Goal: Information Seeking & Learning: Learn about a topic

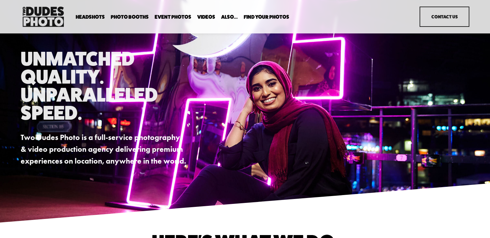
click at [0, 0] on span "Expo Headshots" at bounding box center [0, 0] width 0 height 0
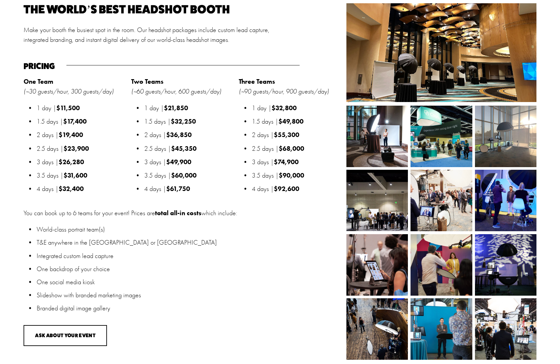
scroll to position [714, 0]
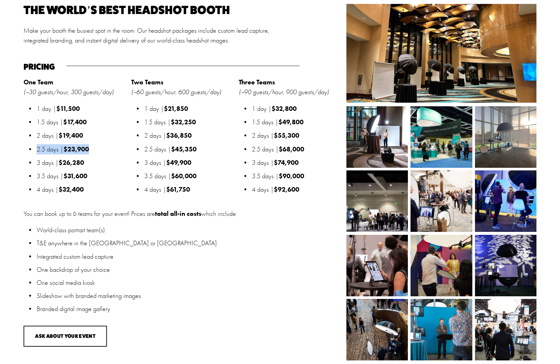
drag, startPoint x: 91, startPoint y: 148, endPoint x: 27, endPoint y: 149, distance: 63.5
click at [37, 149] on p "2.5 days | $23,900" at bounding box center [82, 149] width 91 height 10
click at [42, 85] on strong "One Team" at bounding box center [39, 82] width 30 height 8
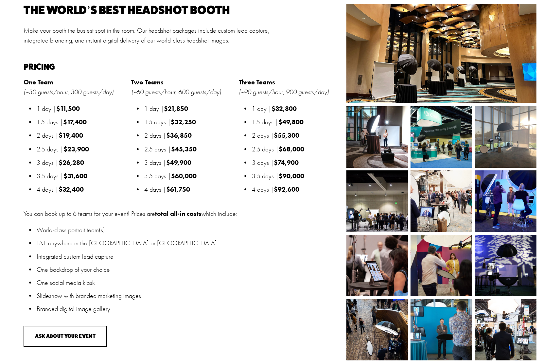
click at [73, 99] on div "One Team (~30 guests/hour, 300 guests/day) 1 day | $11,500 1.5 days | $17,400 2…" at bounding box center [76, 136] width 104 height 118
drag, startPoint x: 91, startPoint y: 149, endPoint x: 68, endPoint y: 148, distance: 22.3
click at [68, 148] on p "2.5 days | $23,900" at bounding box center [82, 149] width 91 height 10
click at [29, 82] on strong "One Team" at bounding box center [39, 82] width 30 height 8
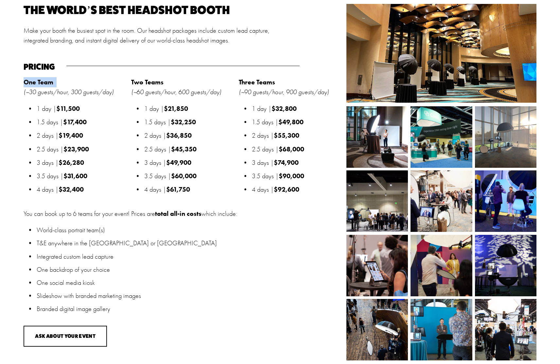
click at [29, 82] on strong "One Team" at bounding box center [39, 82] width 30 height 8
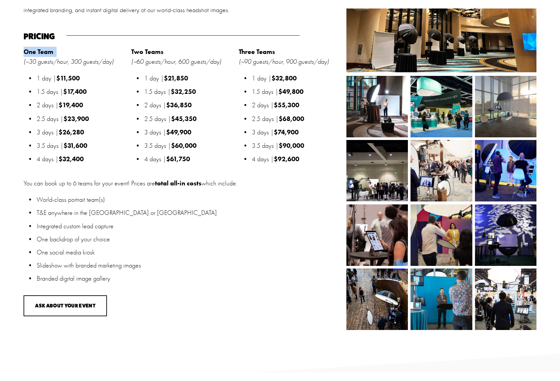
scroll to position [752, 0]
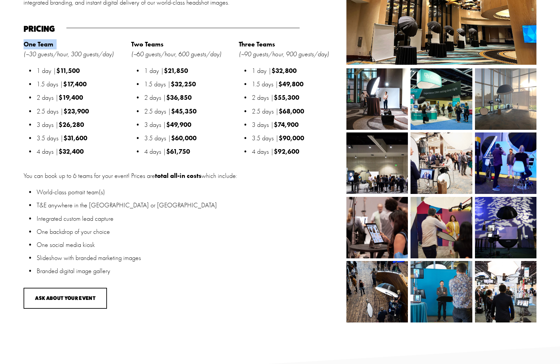
click at [489, 96] on img at bounding box center [496, 99] width 82 height 62
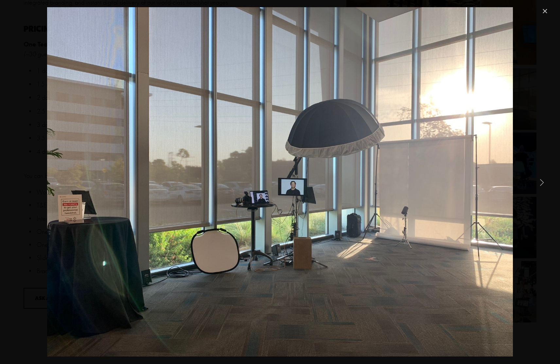
click at [489, 179] on link "Next Item" at bounding box center [542, 182] width 14 height 14
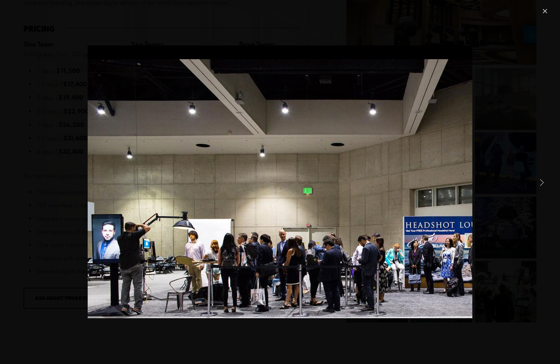
click at [489, 179] on link "Next Item" at bounding box center [542, 182] width 14 height 14
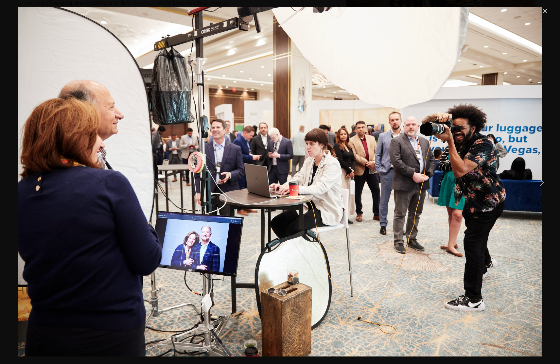
click at [489, 179] on link "Next Item" at bounding box center [542, 182] width 14 height 14
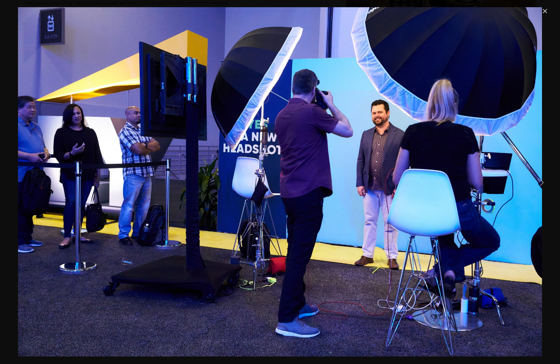
click at [489, 179] on link "Next Item" at bounding box center [542, 182] width 14 height 14
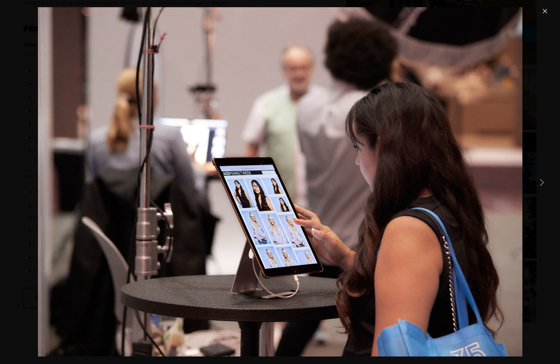
click at [489, 179] on link "Next Item" at bounding box center [542, 182] width 14 height 14
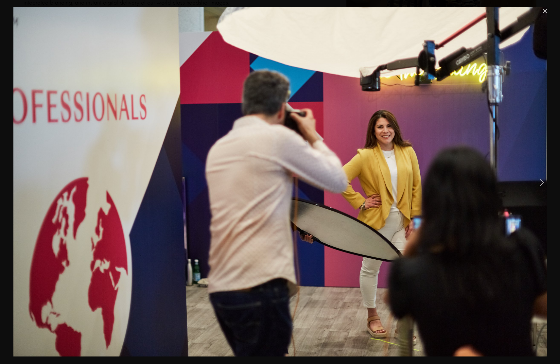
click at [489, 179] on link "Next Item" at bounding box center [542, 182] width 14 height 14
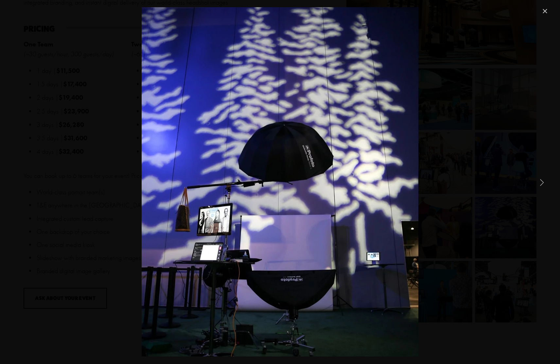
click at [489, 179] on link "Next Item" at bounding box center [542, 182] width 14 height 14
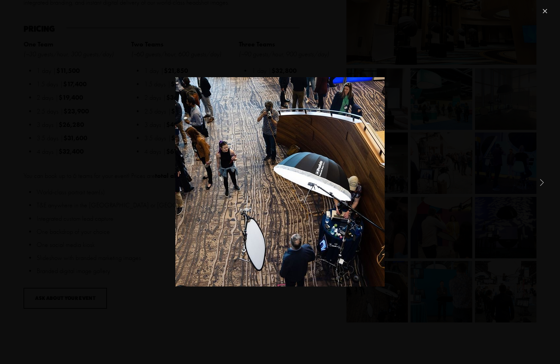
click at [489, 179] on link "Next Item" at bounding box center [542, 182] width 14 height 14
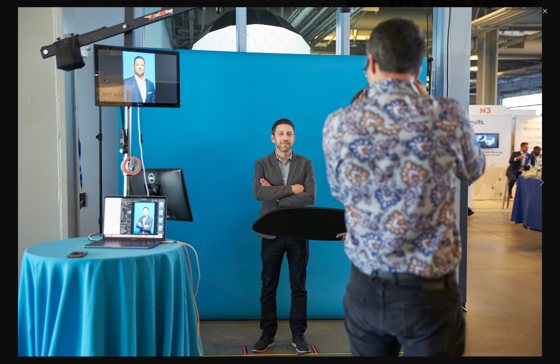
click at [489, 179] on link "Next Item" at bounding box center [542, 182] width 14 height 14
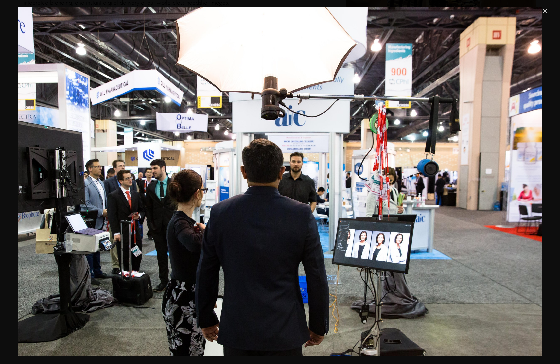
click at [489, 10] on link "Close" at bounding box center [545, 11] width 8 height 8
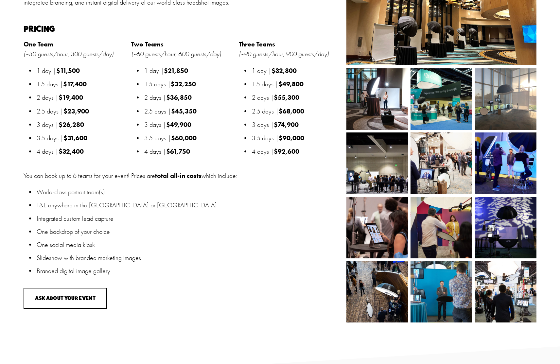
click at [489, 219] on img at bounding box center [506, 220] width 62 height 78
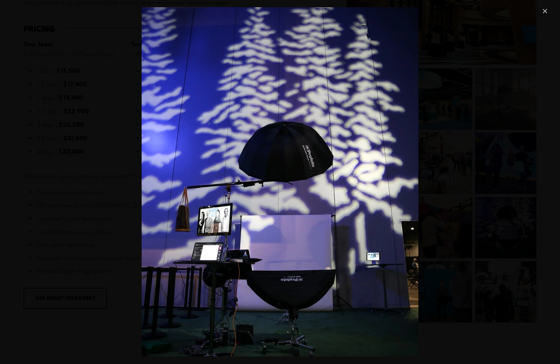
click at [489, 11] on link "Close" at bounding box center [545, 11] width 8 height 8
